Goal: Obtain resource: Obtain resource

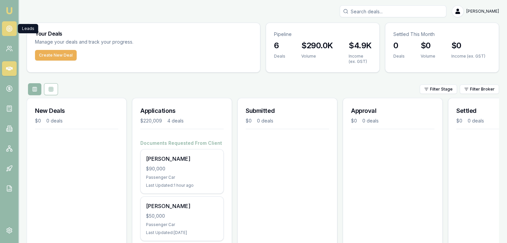
click at [8, 27] on circle at bounding box center [9, 28] width 3 height 3
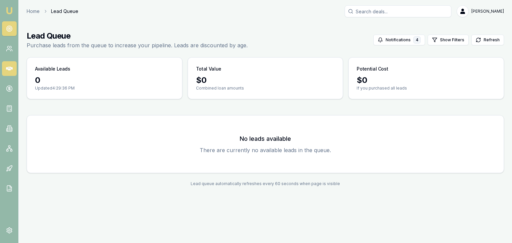
click at [8, 67] on icon at bounding box center [9, 69] width 7 height 4
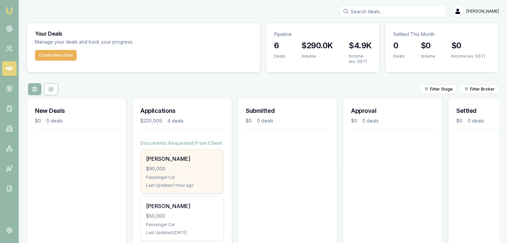
click at [163, 171] on div "$90,000" at bounding box center [182, 169] width 72 height 7
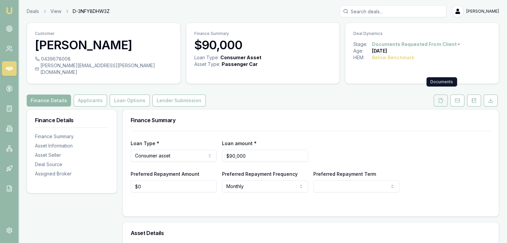
click at [441, 98] on polyline at bounding box center [441, 98] width 1 height 1
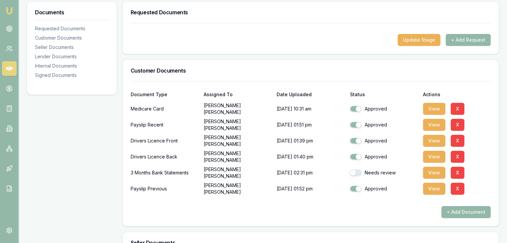
scroll to position [167, 0]
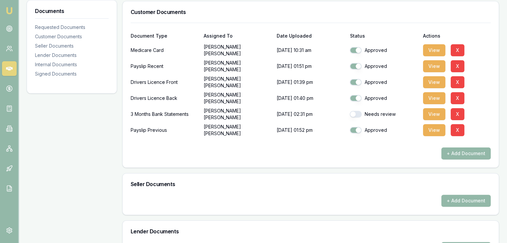
click at [359, 111] on button "button" at bounding box center [356, 114] width 12 height 7
checkbox input "true"
click at [433, 124] on button "View" at bounding box center [434, 130] width 22 height 12
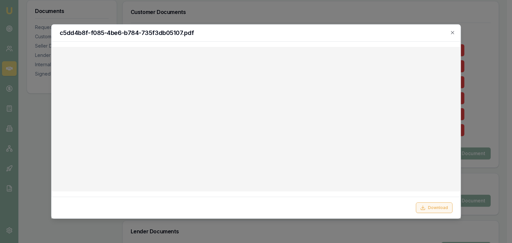
click at [437, 208] on button "Download" at bounding box center [434, 208] width 37 height 11
click at [264, 11] on div at bounding box center [256, 121] width 512 height 243
